Goal: Entertainment & Leisure: Browse casually

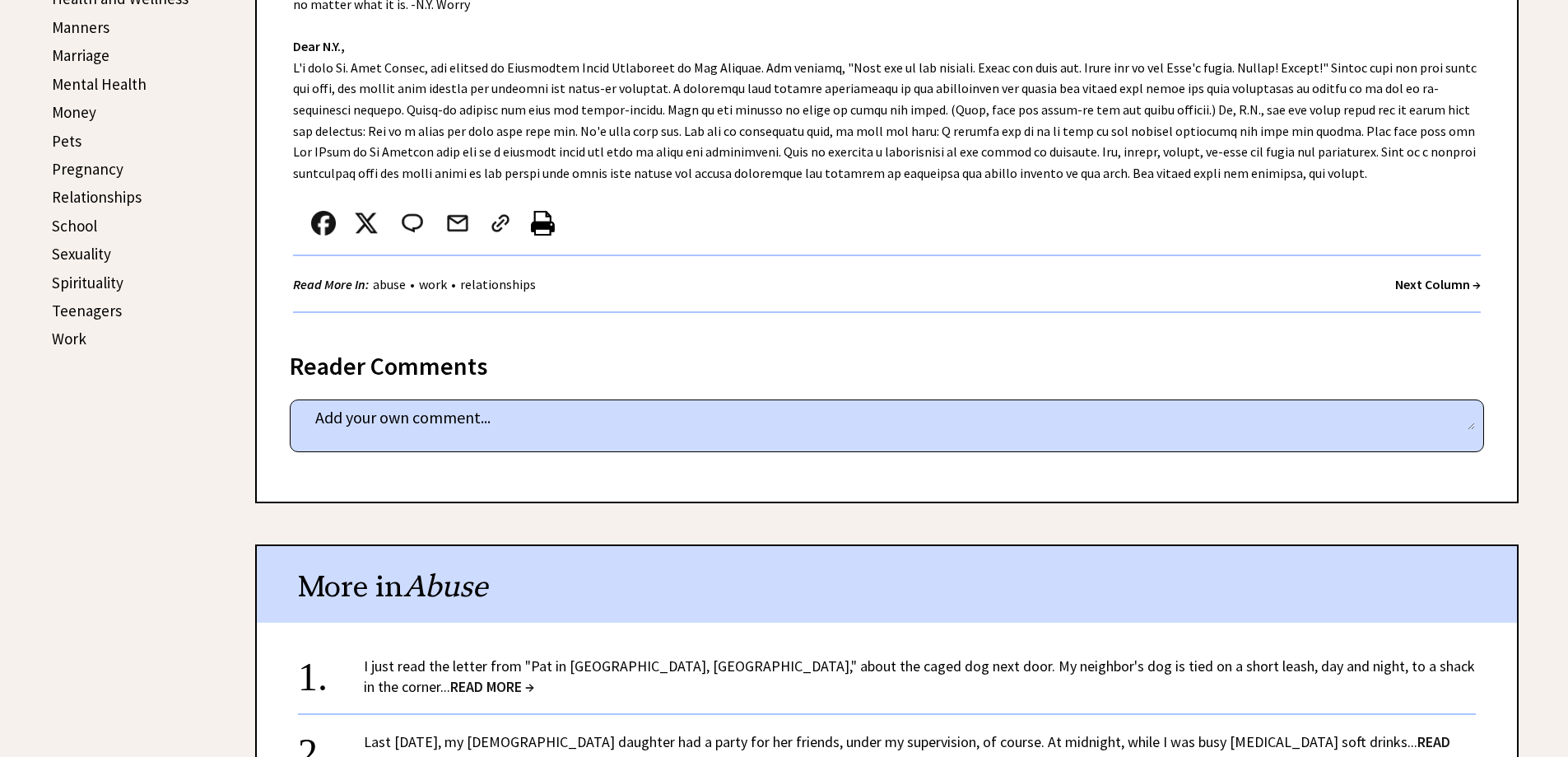
scroll to position [659, 0]
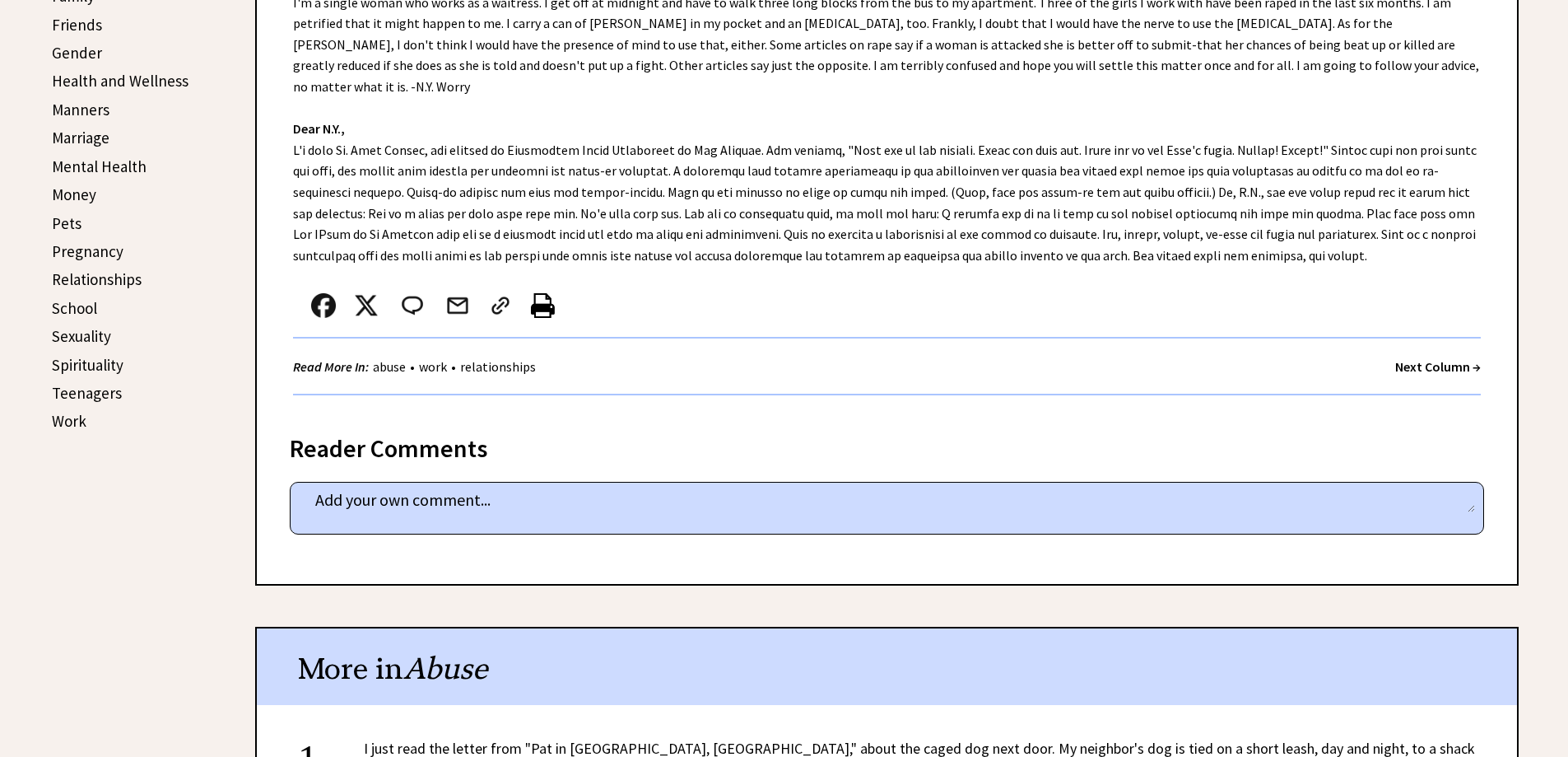
click at [68, 197] on link "Money" at bounding box center [74, 194] width 45 height 20
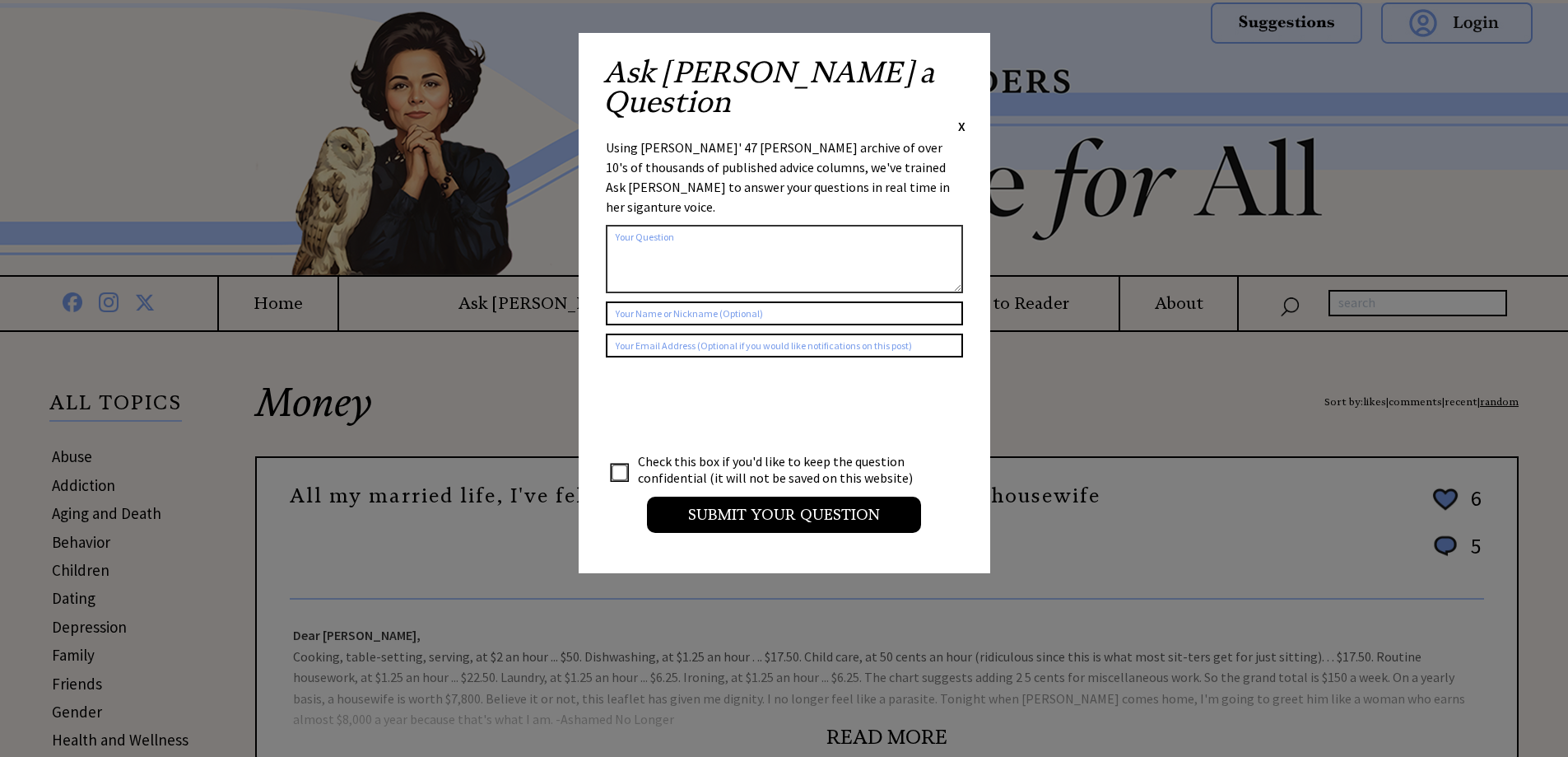
click at [963, 118] on span "X" at bounding box center [962, 126] width 8 height 17
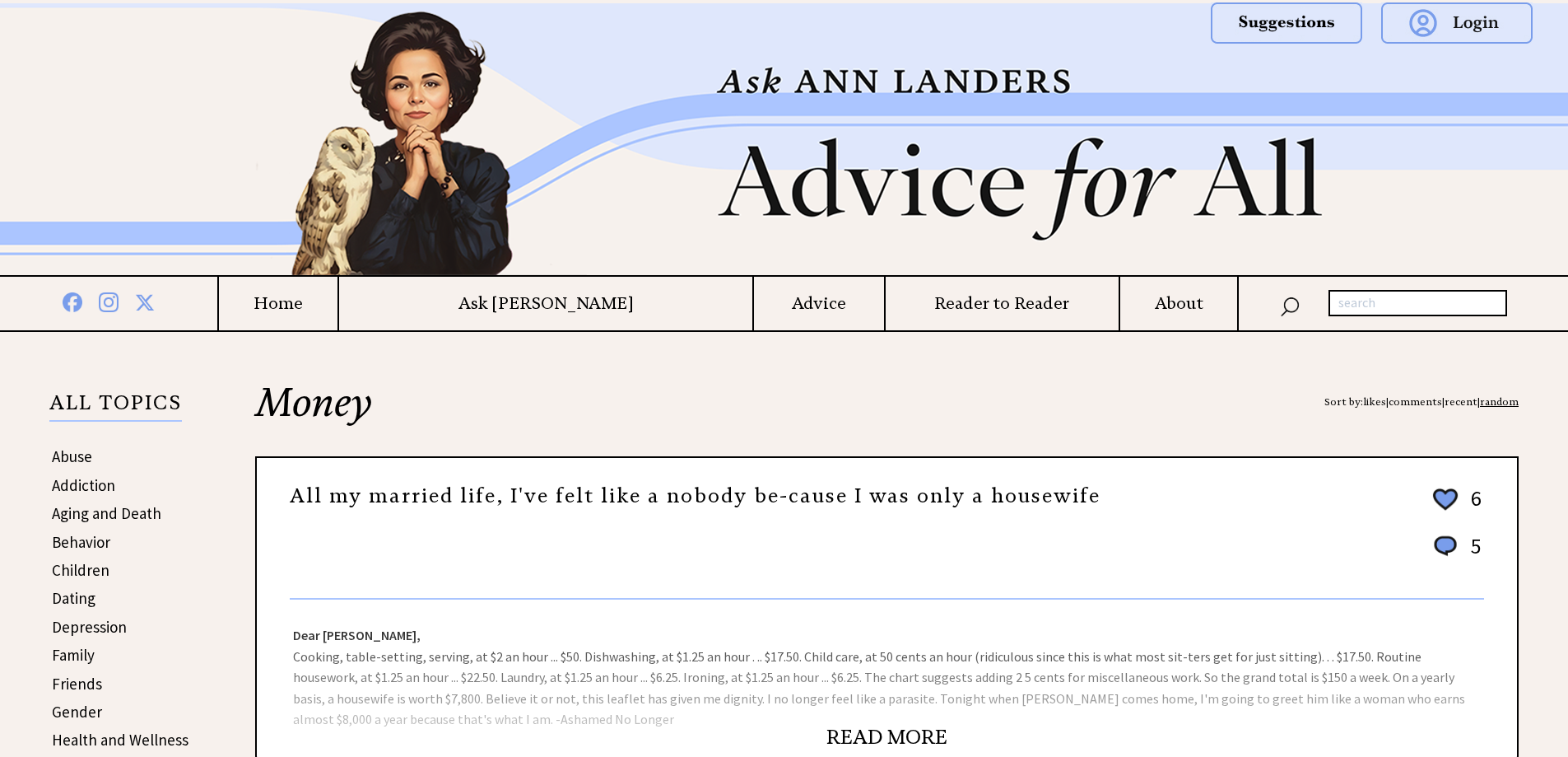
click at [74, 678] on link "Friends" at bounding box center [76, 684] width 50 height 20
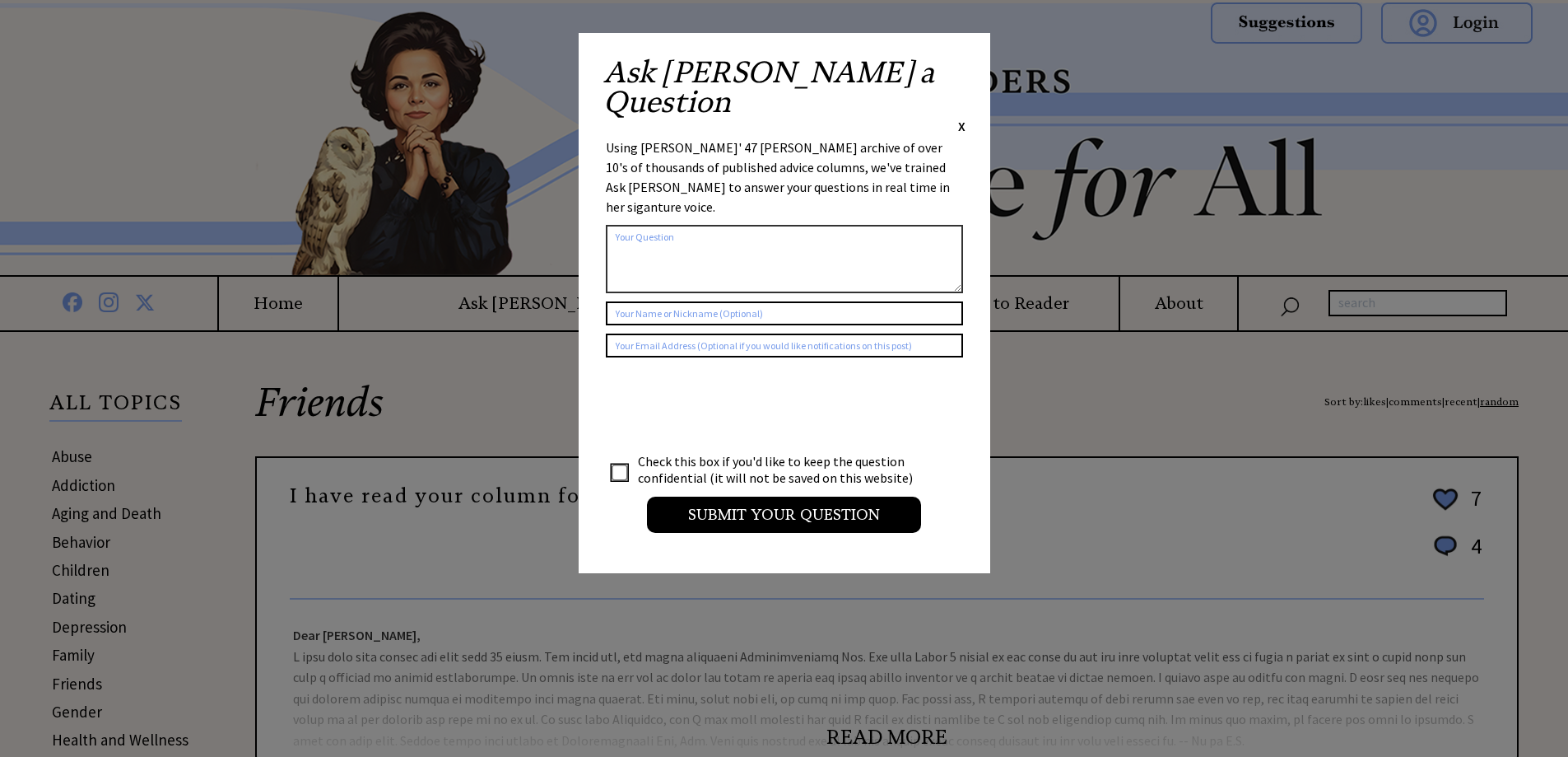
click at [958, 118] on span "X" at bounding box center [962, 126] width 8 height 17
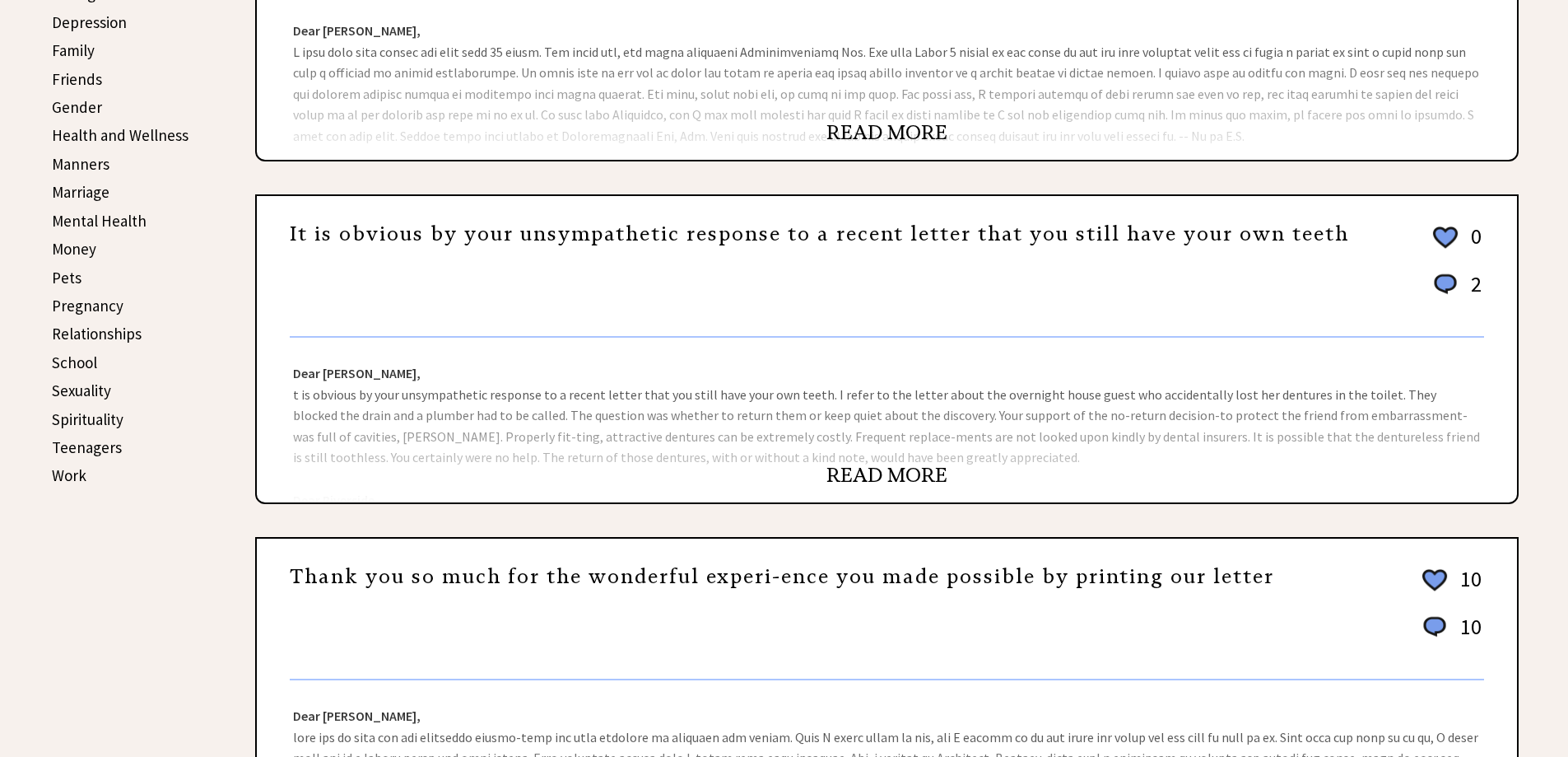
scroll to position [659, 0]
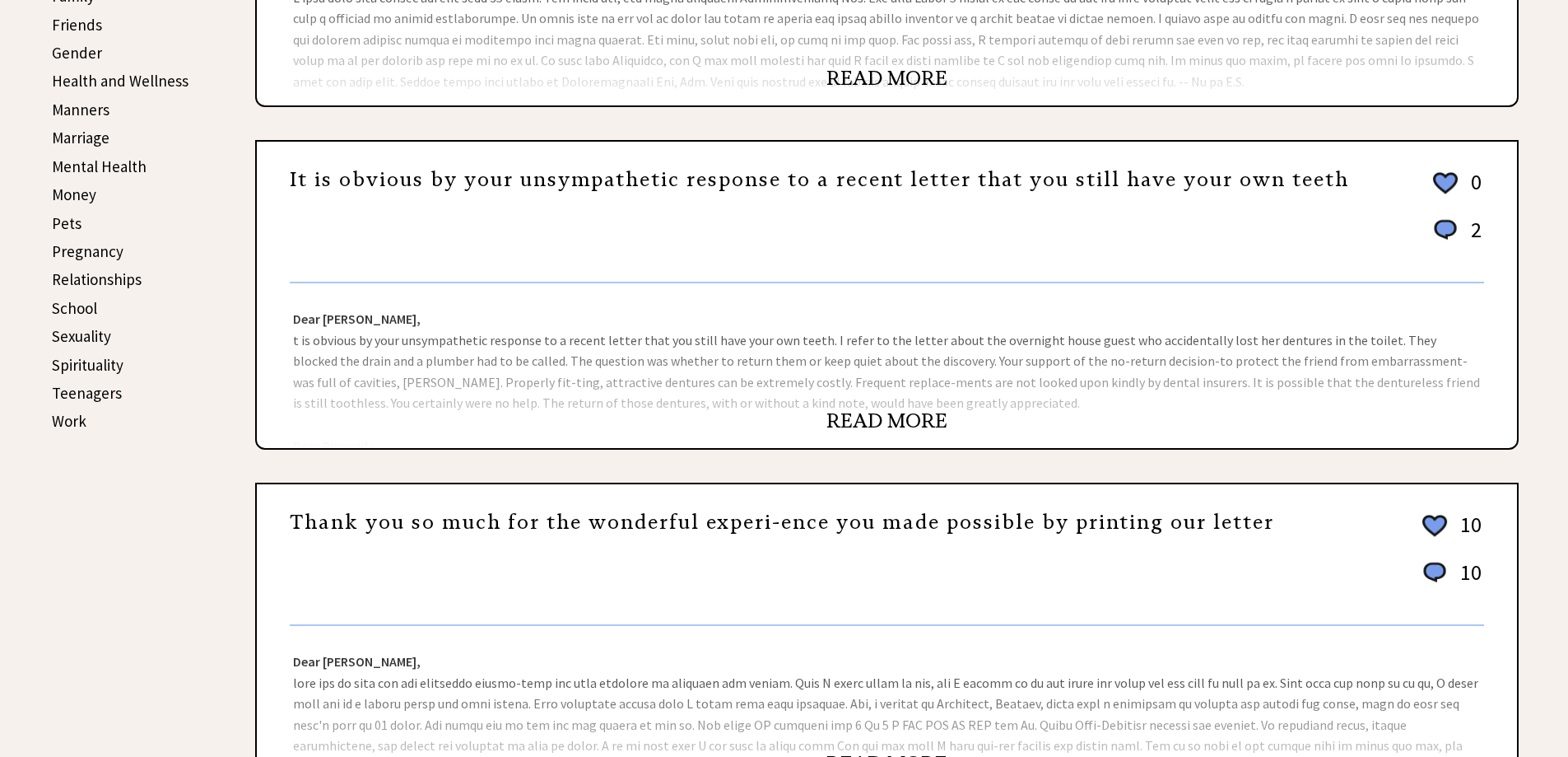
click at [880, 412] on link "READ MORE" at bounding box center [887, 420] width 121 height 24
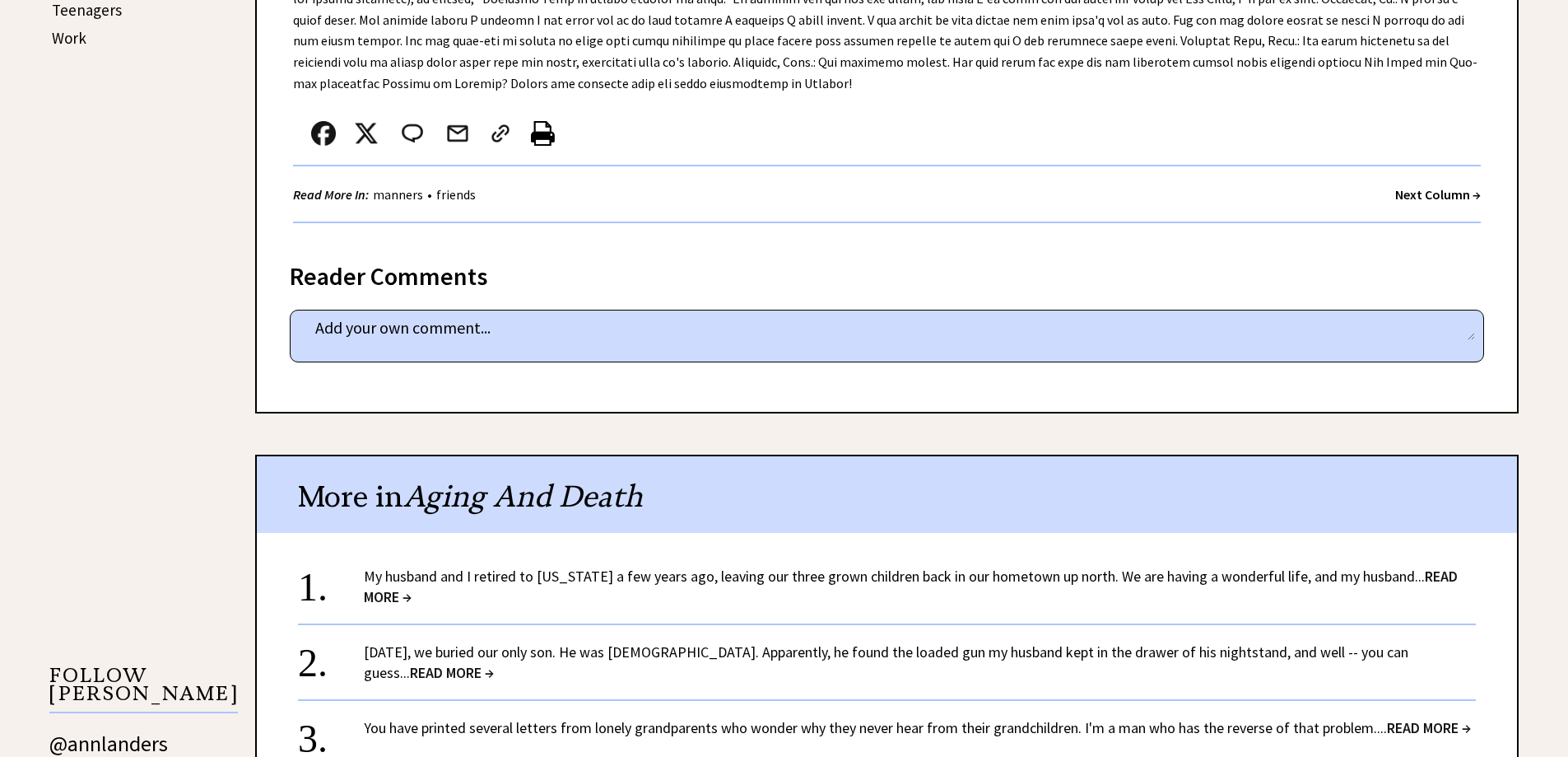
scroll to position [1153, 0]
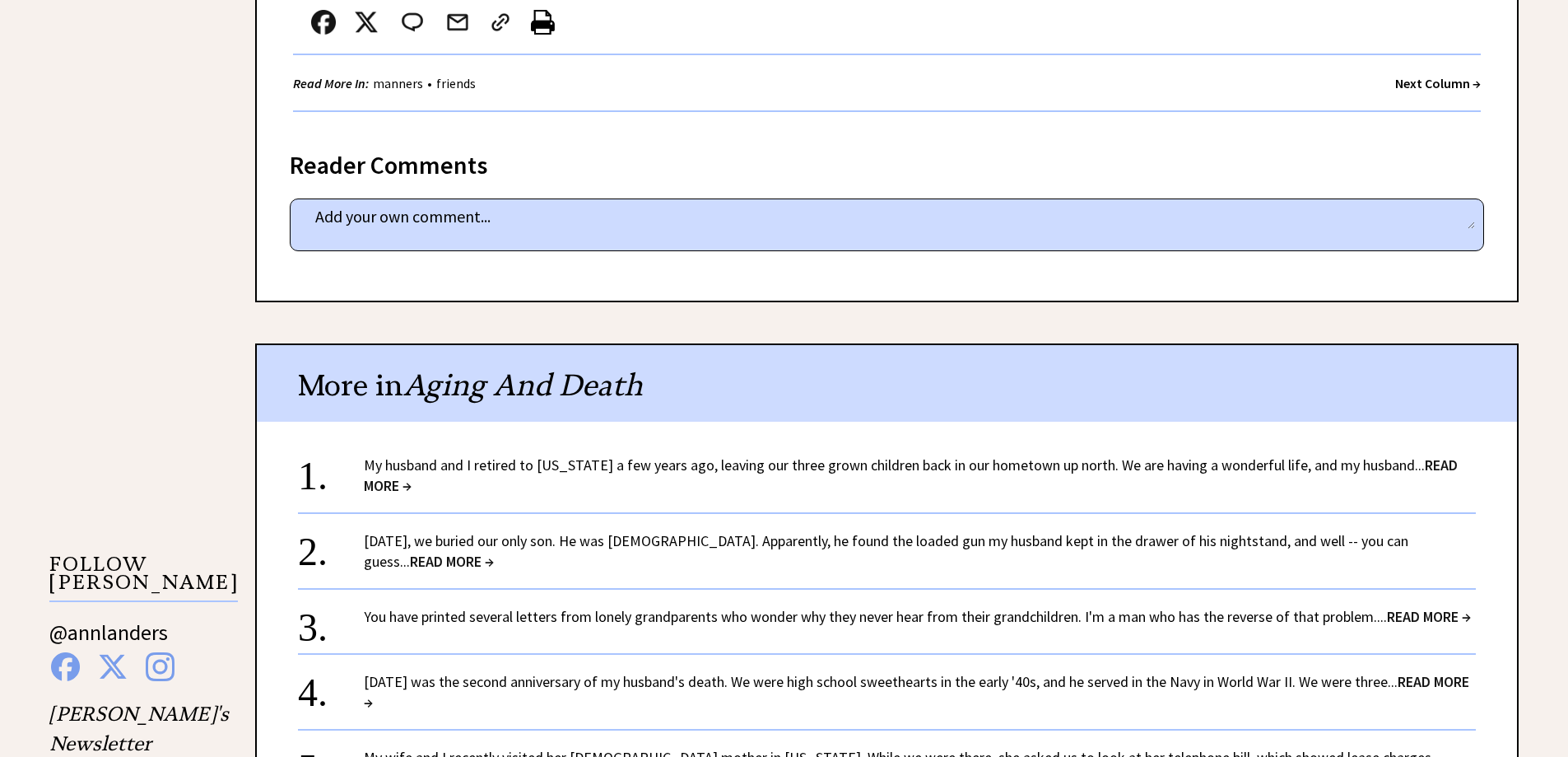
click at [702, 469] on link "My husband and I retired to Florida a few years ago, leaving our three grown ch…" at bounding box center [911, 475] width 1094 height 39
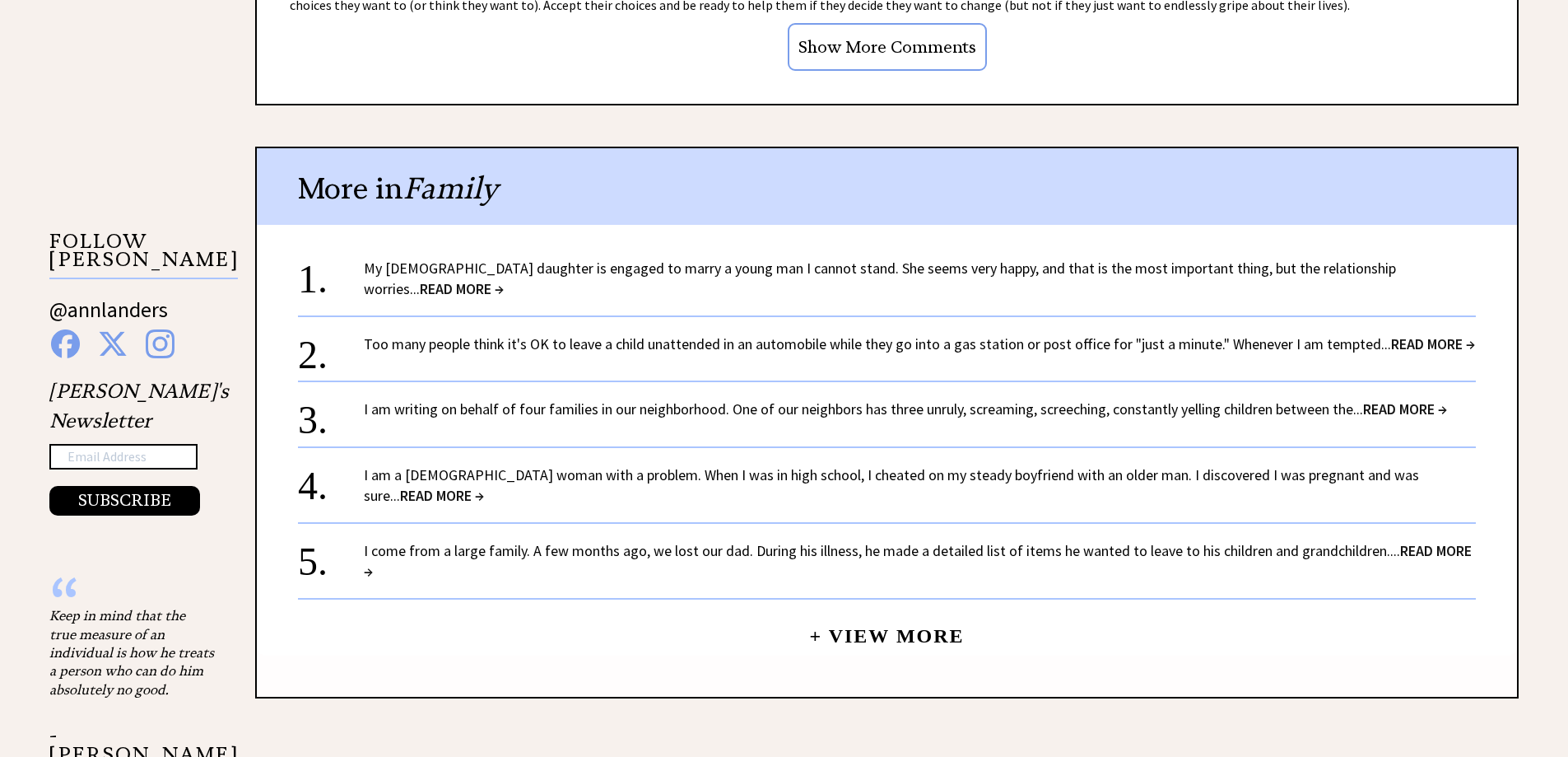
scroll to position [1483, 0]
